Goal: Find specific page/section

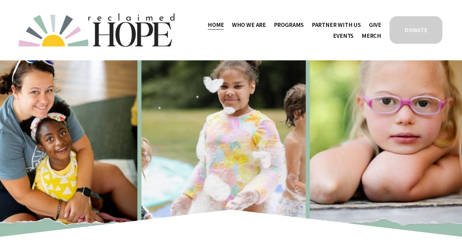
click at [0, 0] on span "Staff & Board" at bounding box center [0, 0] width 0 height 0
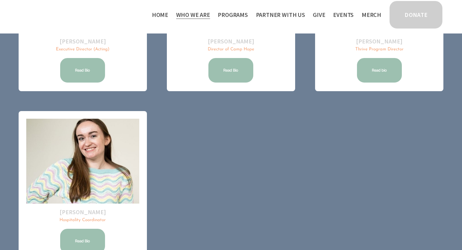
scroll to position [77, 0]
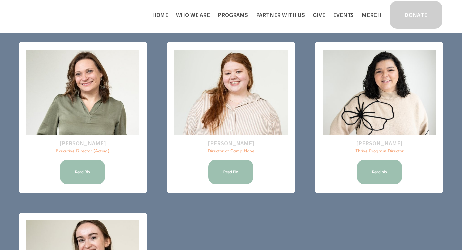
click at [228, 166] on link "Read Bio" at bounding box center [230, 172] width 47 height 27
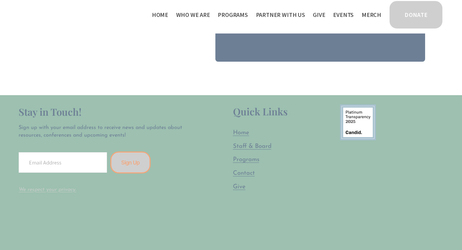
scroll to position [253, 0]
